Goal: Communication & Community: Connect with others

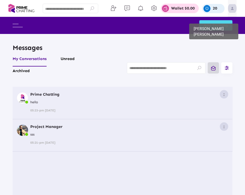
click at [234, 8] on img at bounding box center [232, 8] width 9 height 11
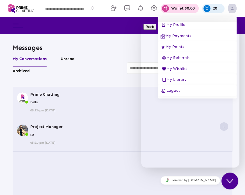
click at [231, 8] on div at bounding box center [122, 97] width 245 height 195
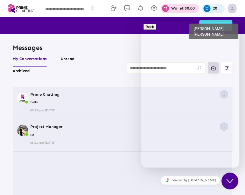
click at [231, 8] on img at bounding box center [232, 8] width 9 height 11
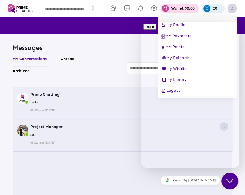
click at [230, 181] on icon "Chat widget" at bounding box center [229, 181] width 7 height 4
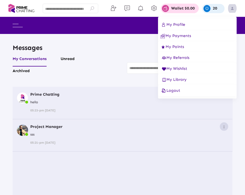
click at [241, 10] on div at bounding box center [122, 97] width 245 height 195
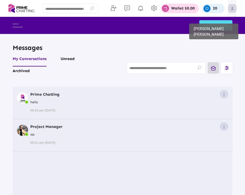
click at [233, 6] on img at bounding box center [232, 8] width 9 height 11
